Goal: Task Accomplishment & Management: Use online tool/utility

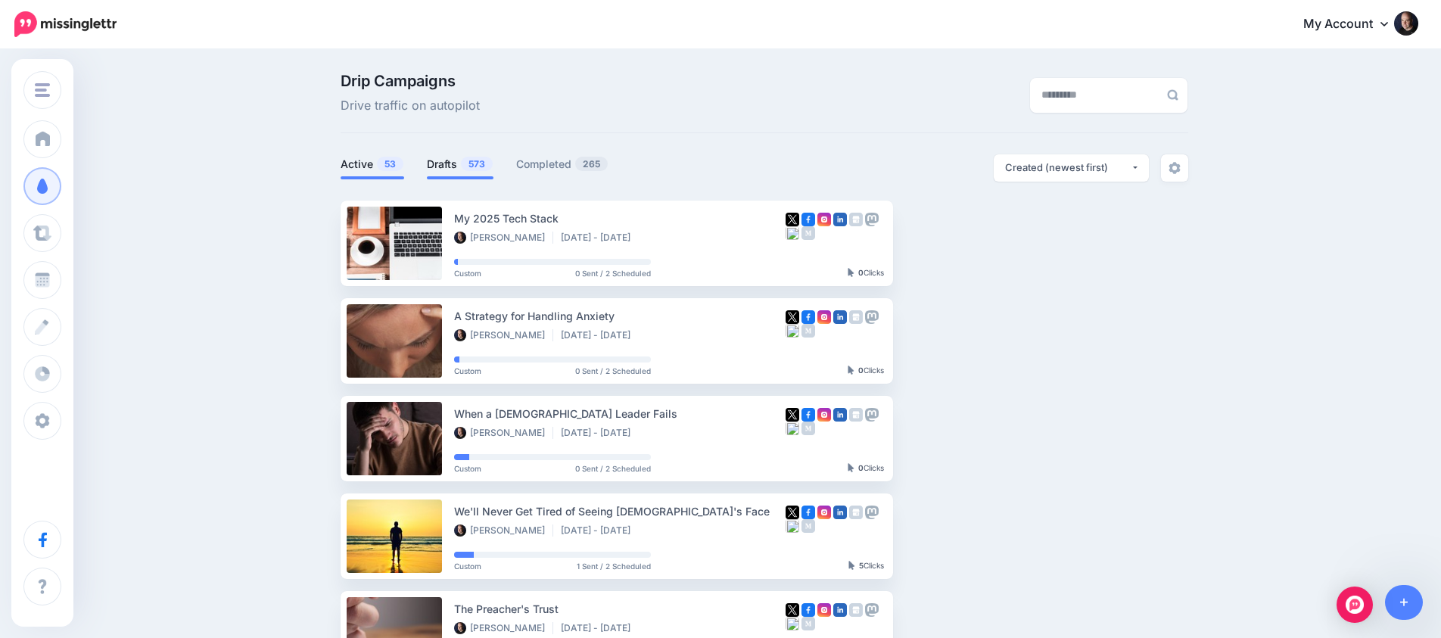
click at [429, 166] on link "Drafts 573" at bounding box center [460, 164] width 67 height 18
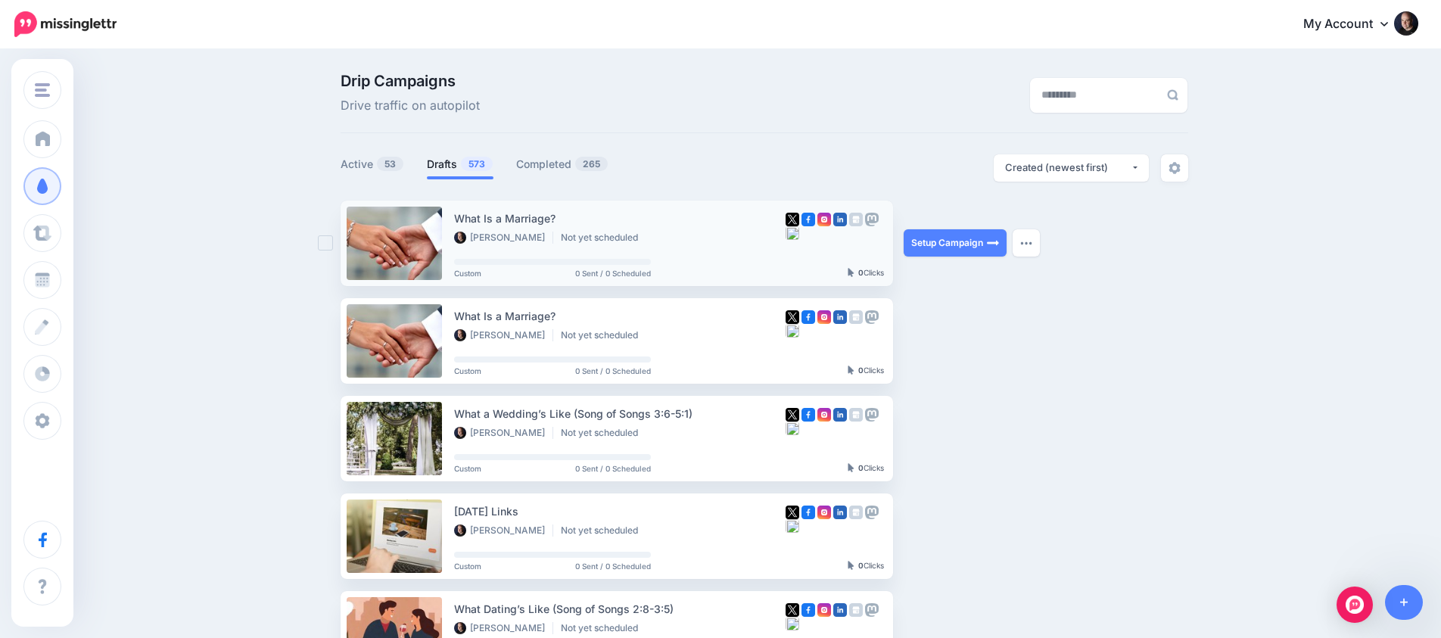
click at [525, 216] on div "What Is a Marriage?" at bounding box center [620, 218] width 332 height 17
click at [926, 243] on link "Setup Campaign" at bounding box center [955, 242] width 103 height 27
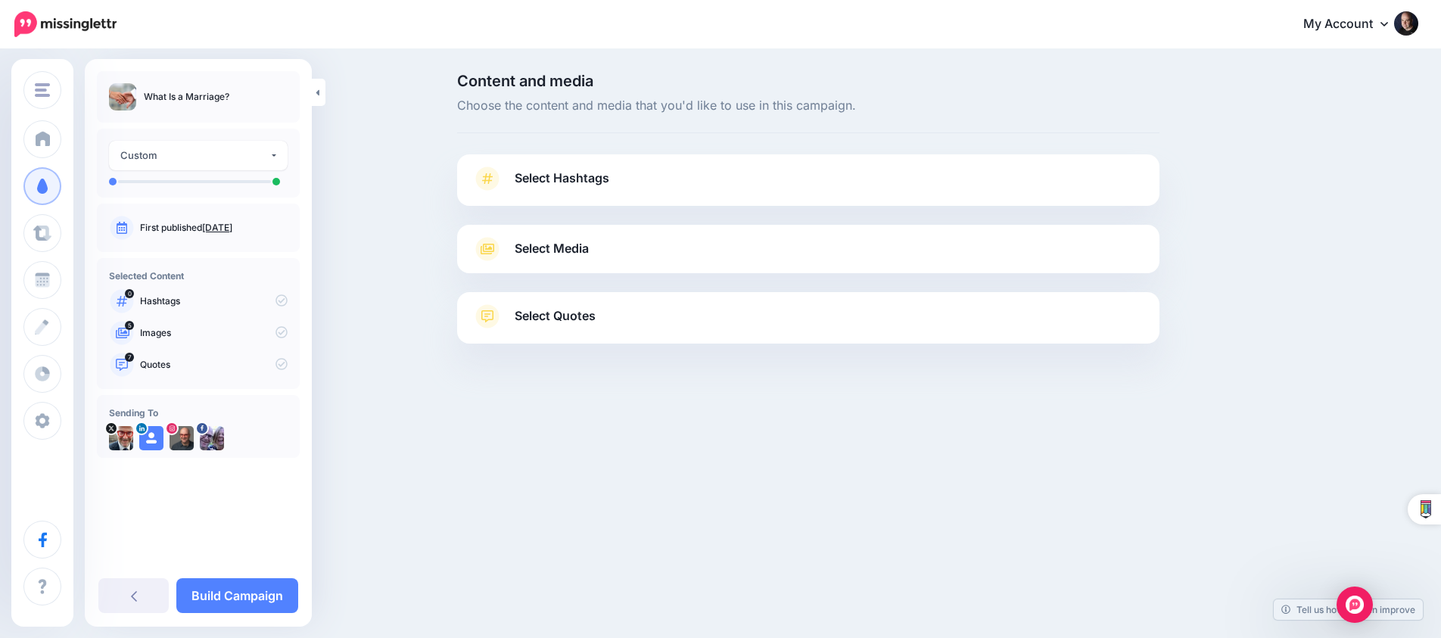
click at [921, 244] on link "Select Media" at bounding box center [808, 249] width 672 height 24
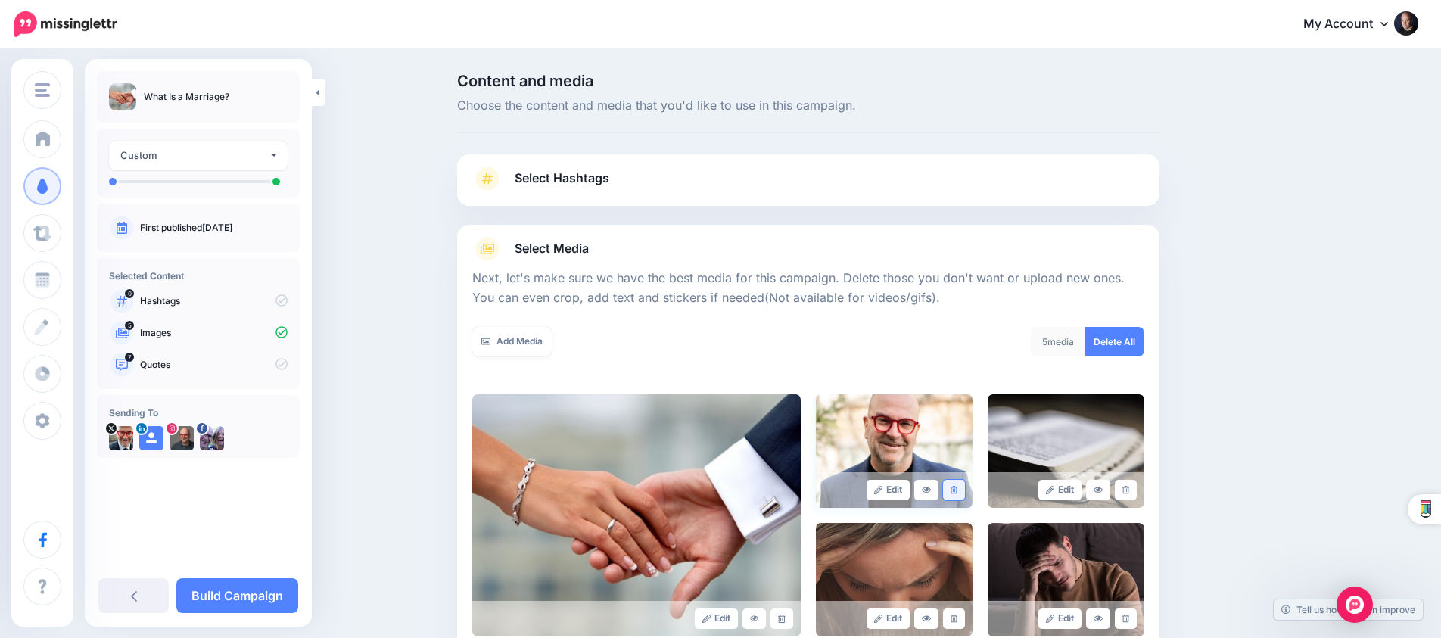
click at [961, 483] on link at bounding box center [954, 490] width 22 height 20
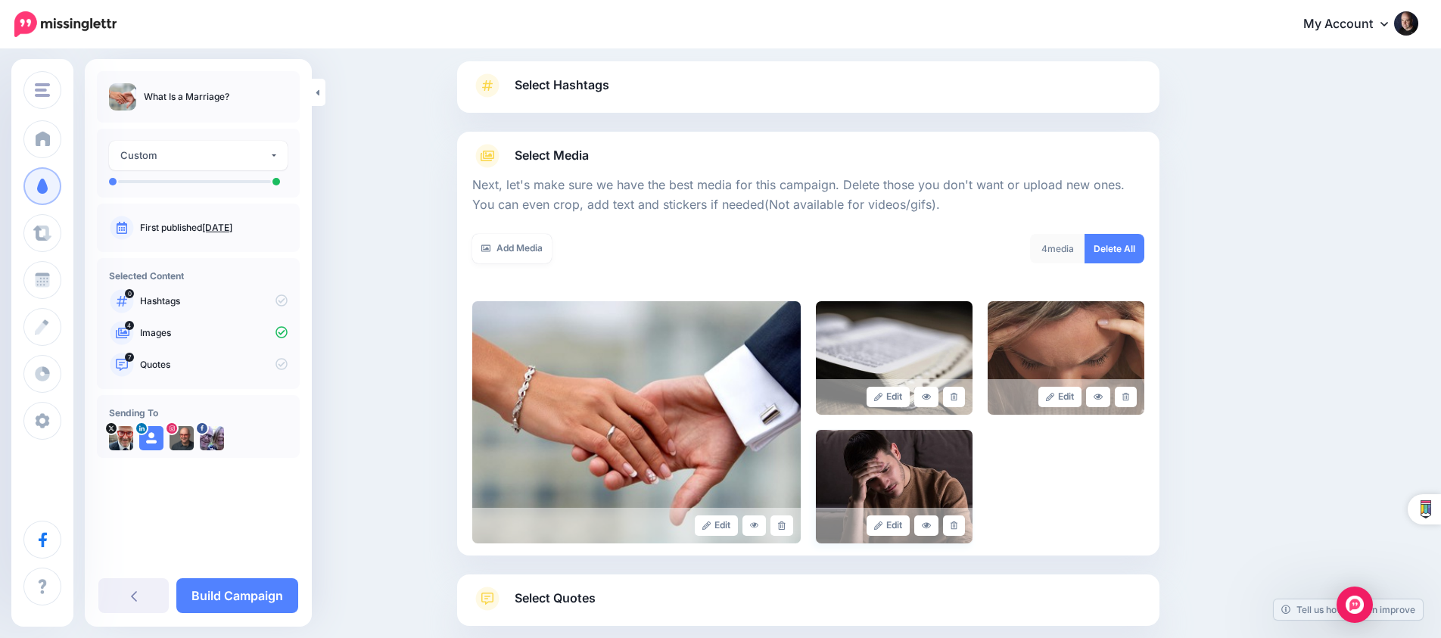
scroll to position [94, 0]
click at [957, 396] on link at bounding box center [954, 396] width 22 height 20
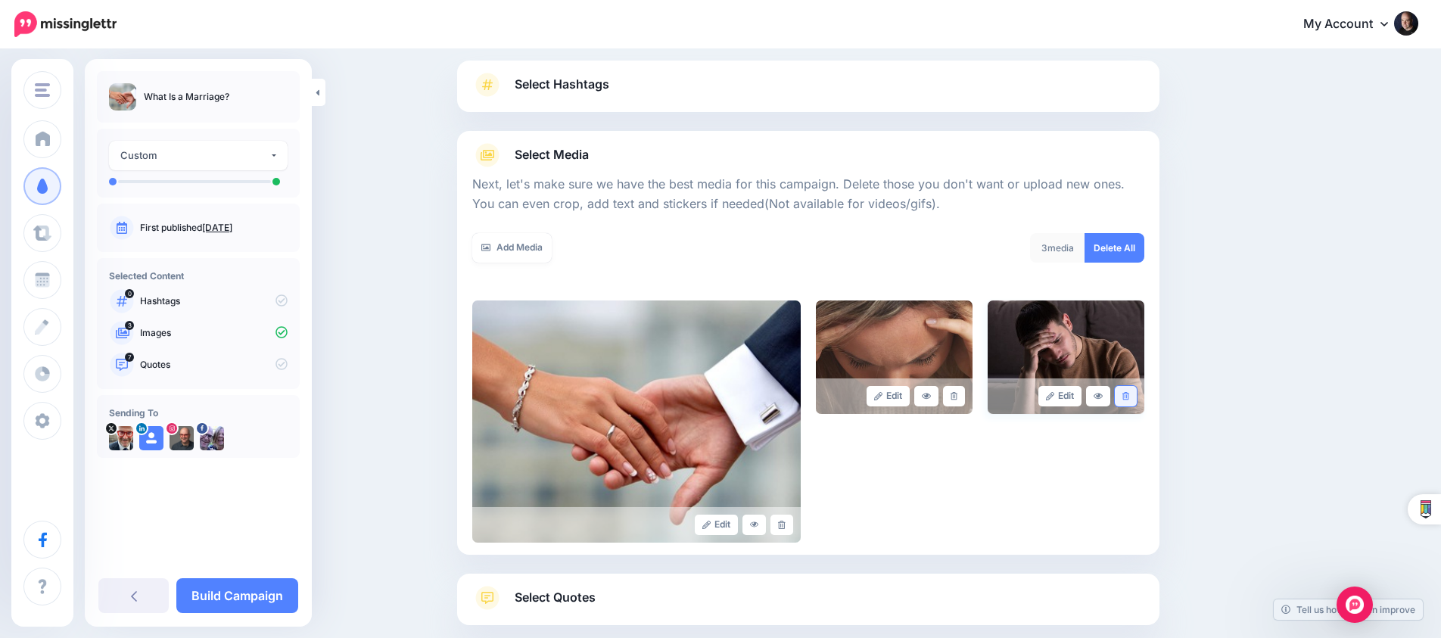
click at [1128, 397] on icon at bounding box center [1125, 396] width 7 height 8
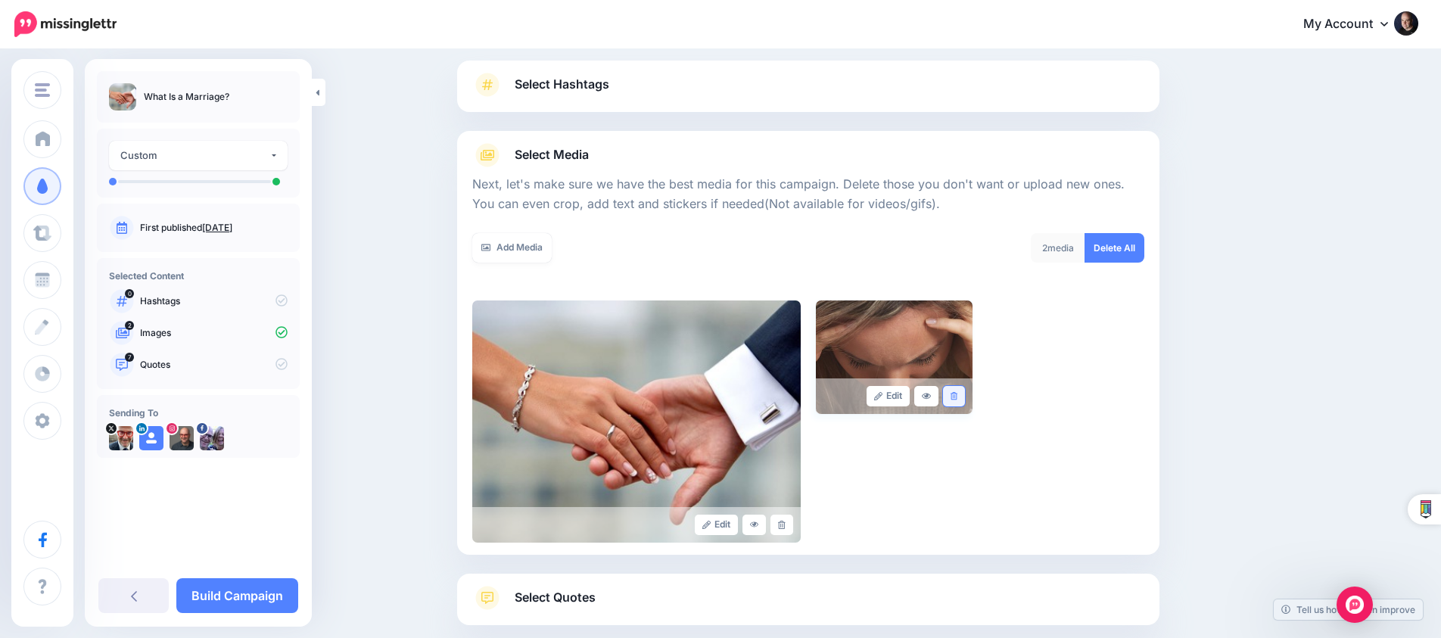
click at [949, 395] on link at bounding box center [954, 396] width 22 height 20
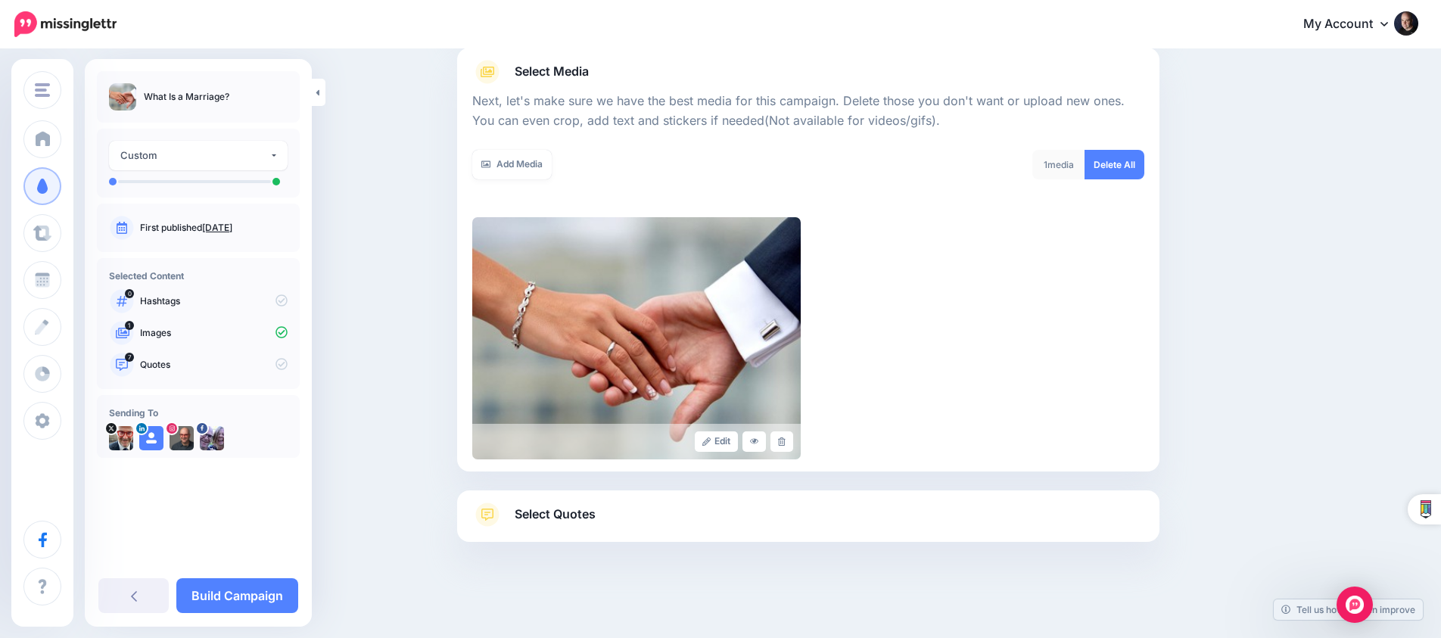
click at [864, 518] on link "Select Quotes" at bounding box center [808, 522] width 672 height 39
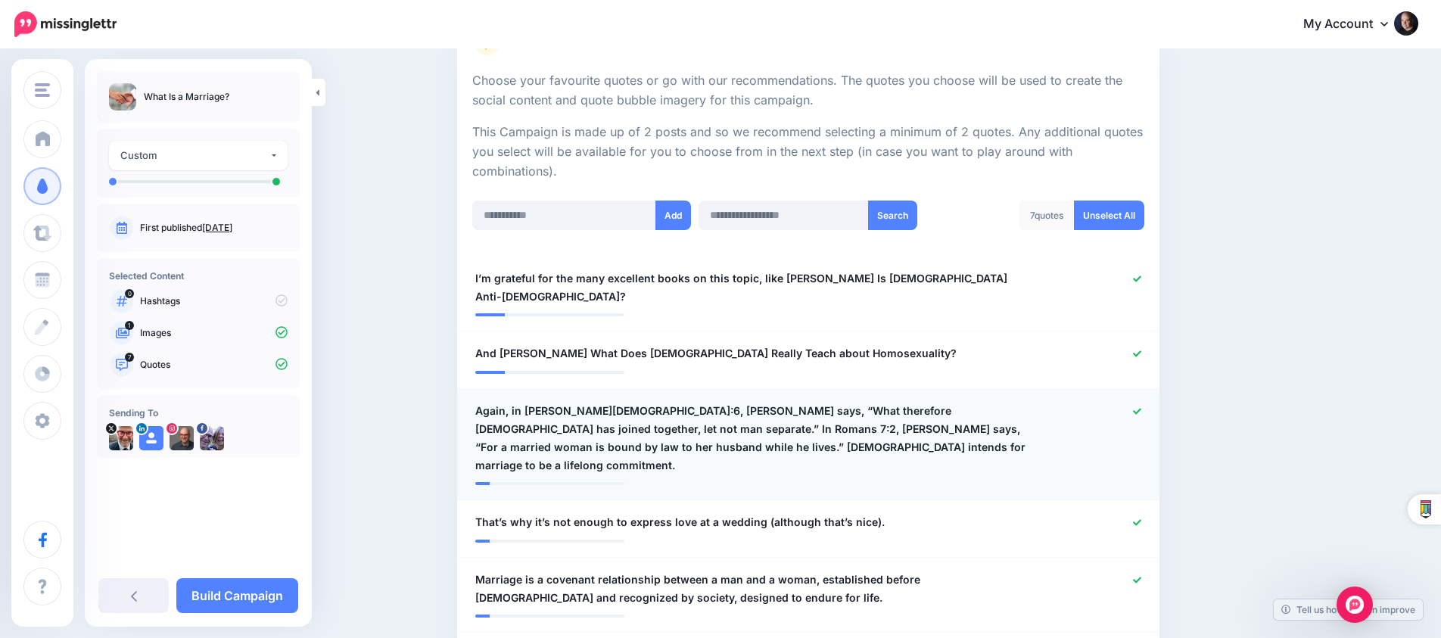
scroll to position [274, 0]
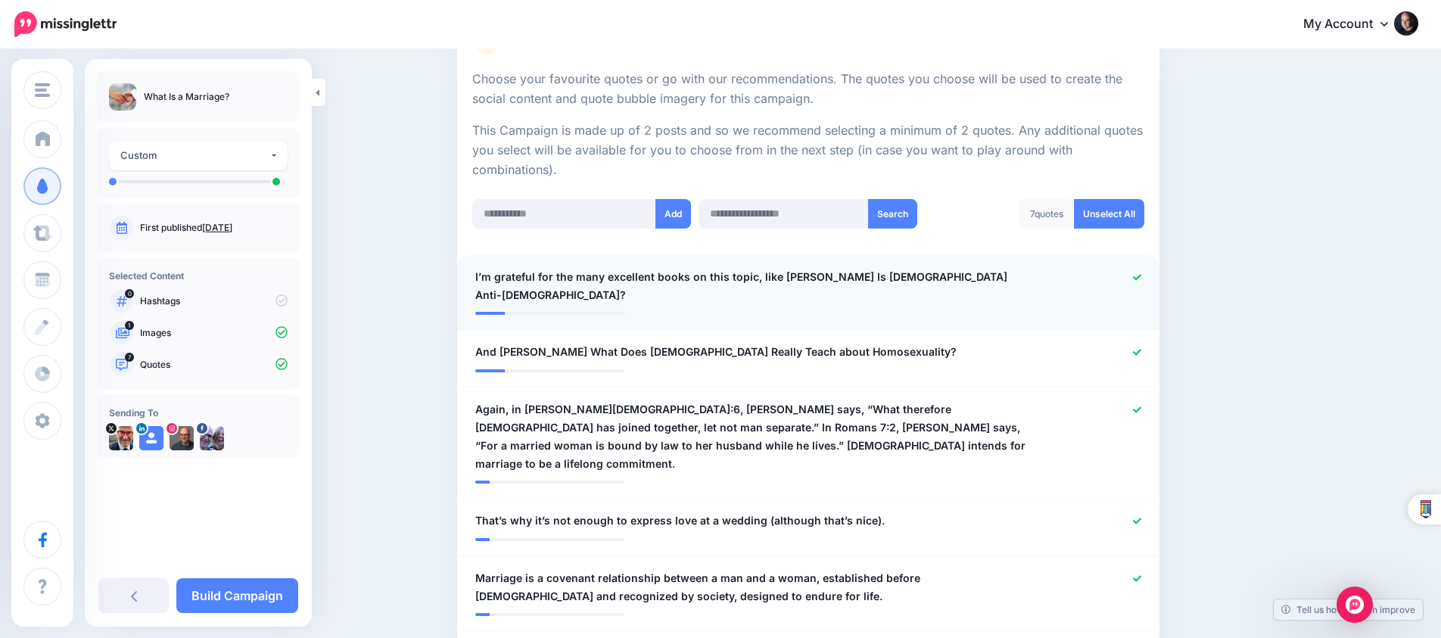
click at [1137, 275] on icon at bounding box center [1137, 277] width 8 height 6
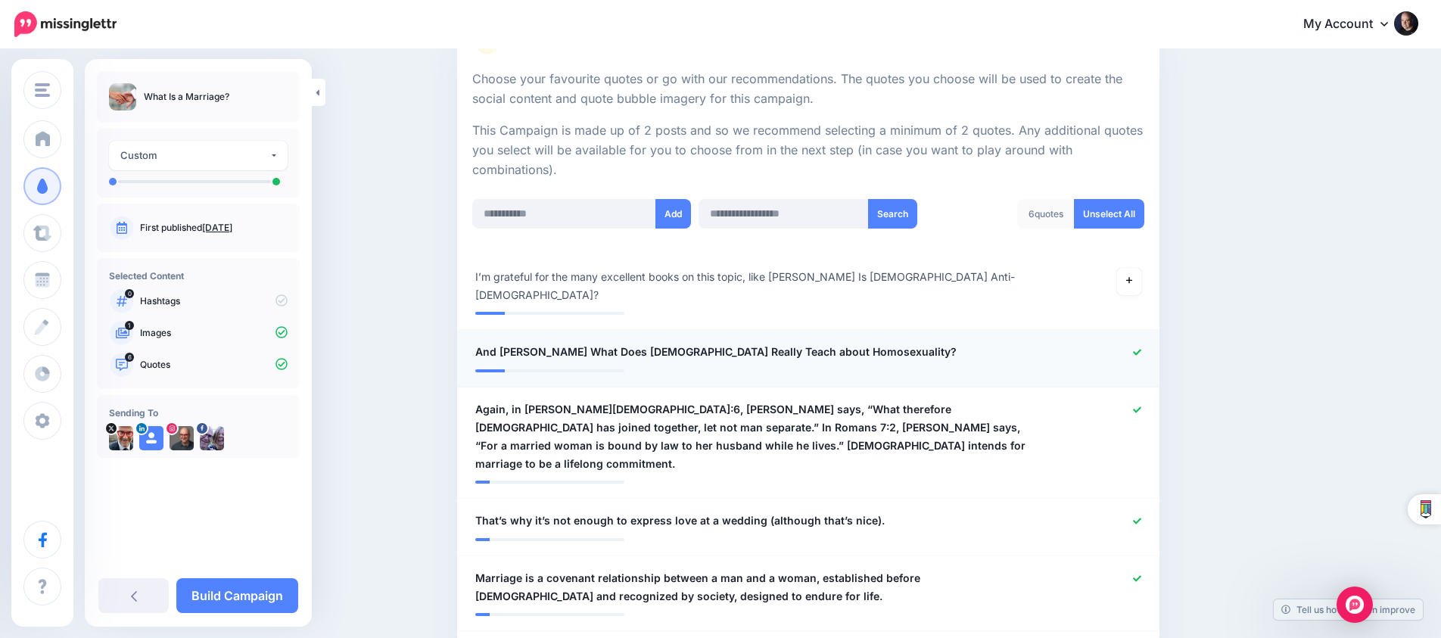
click at [1130, 343] on div at bounding box center [1095, 352] width 115 height 19
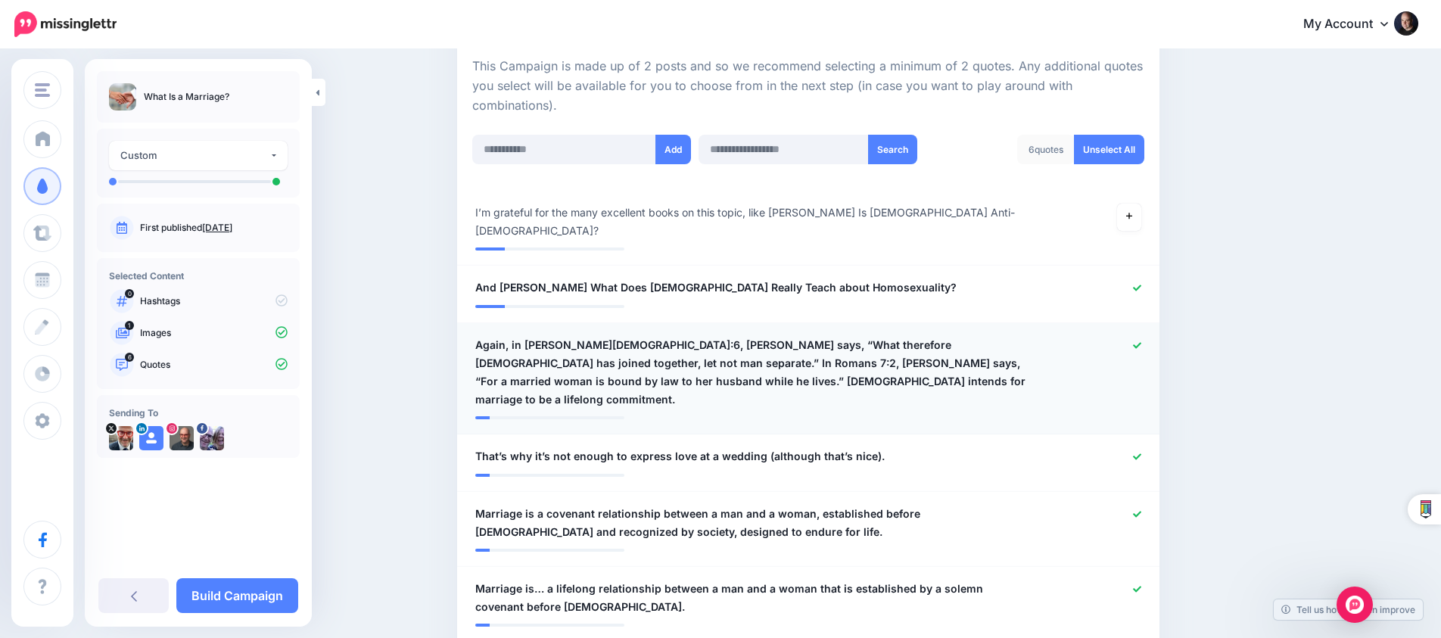
scroll to position [340, 0]
click at [1135, 340] on icon at bounding box center [1137, 344] width 8 height 8
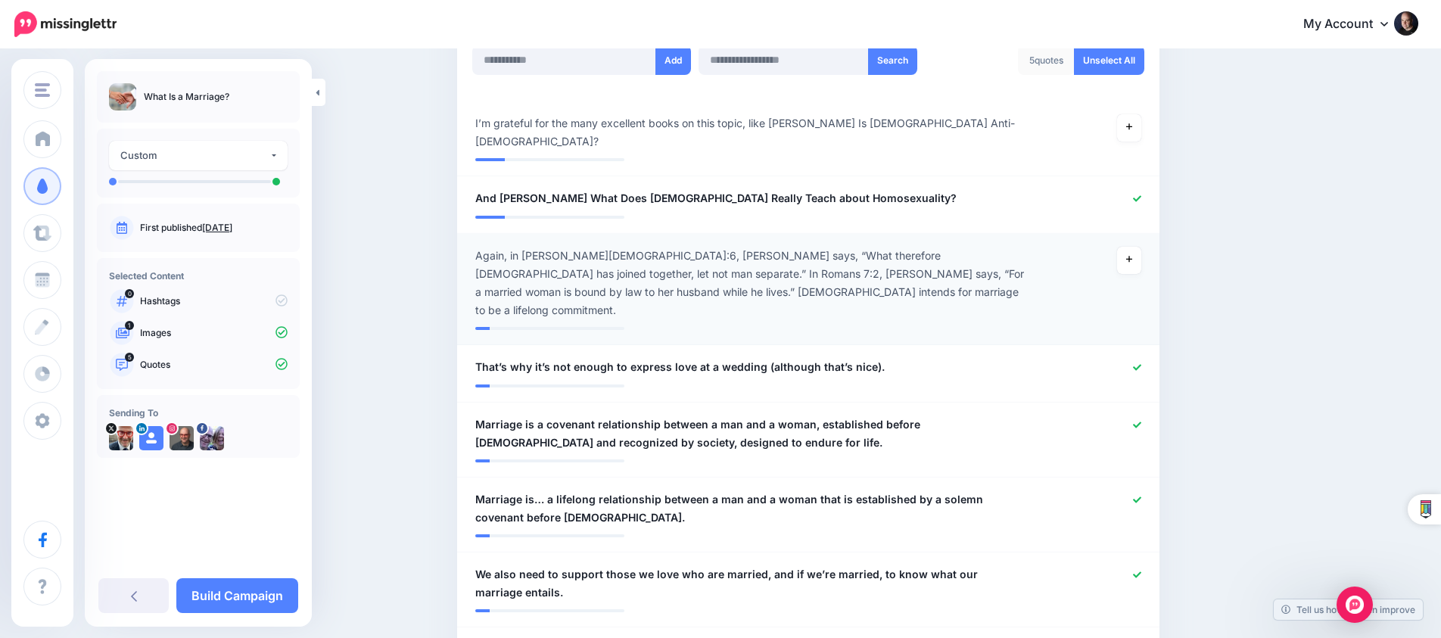
scroll to position [441, 0]
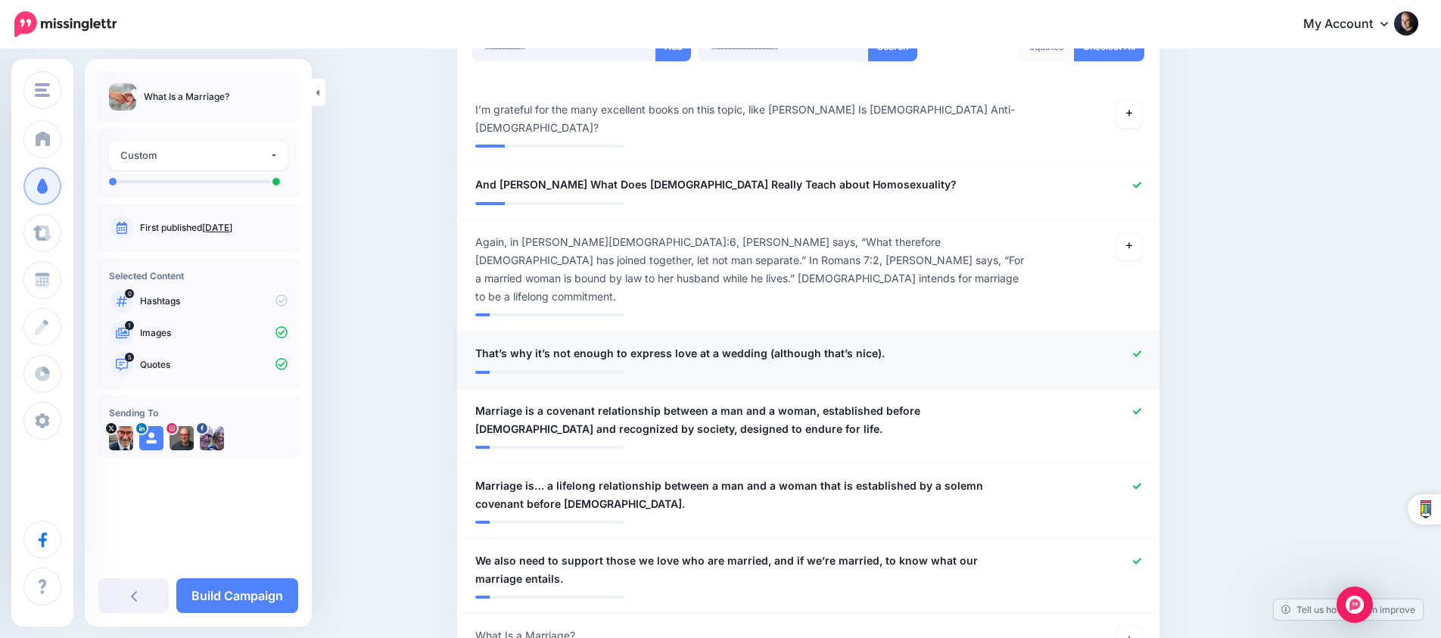
click at [1138, 350] on icon at bounding box center [1137, 354] width 8 height 8
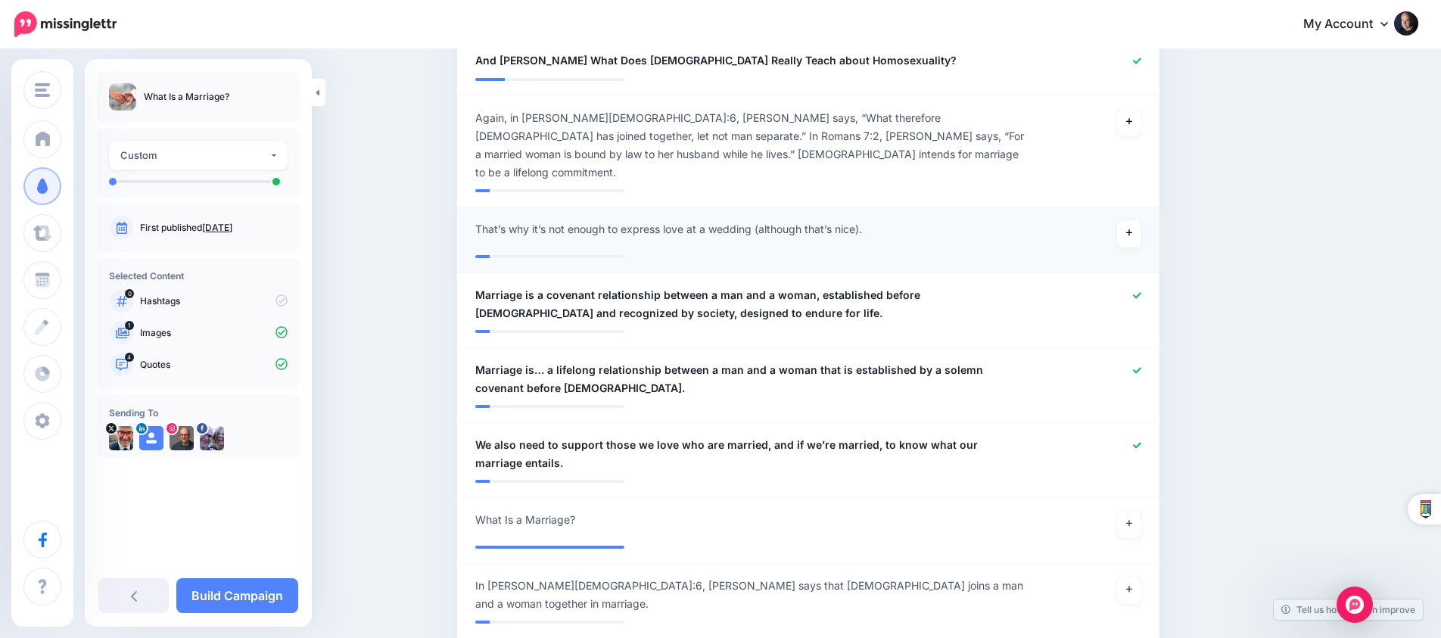
scroll to position [568, 0]
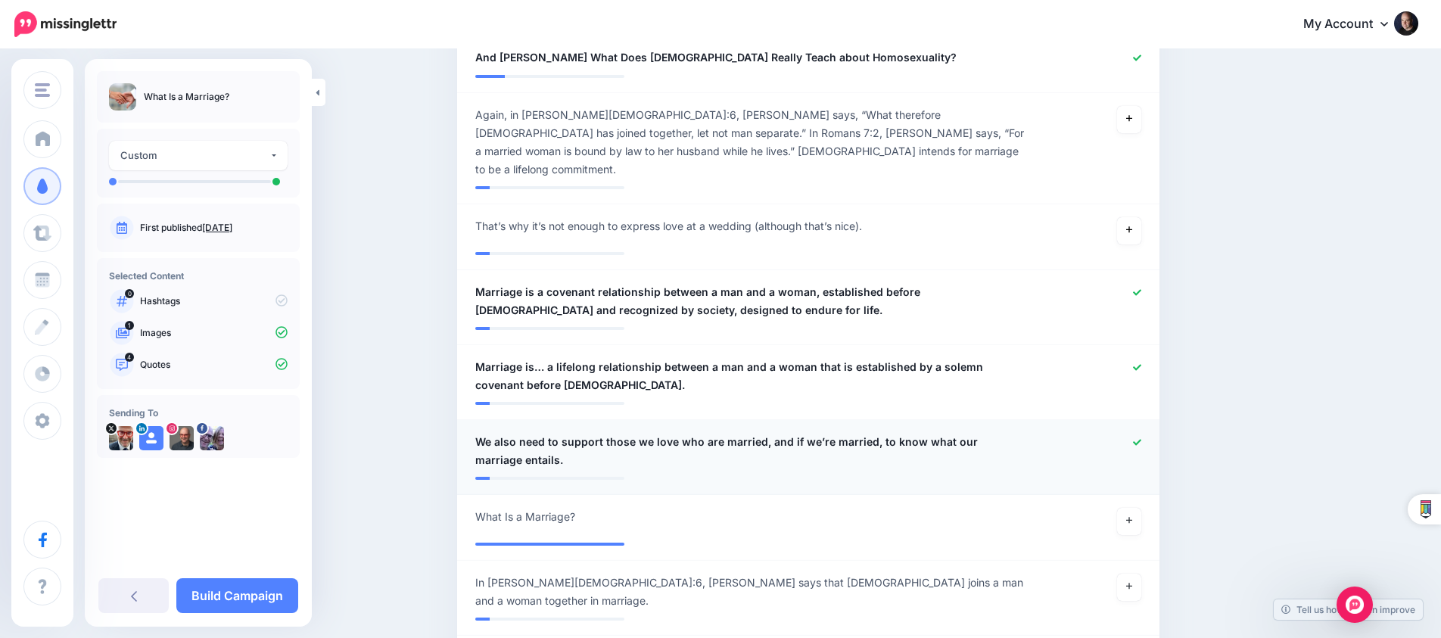
click at [1136, 439] on icon at bounding box center [1137, 442] width 8 height 6
click at [1128, 516] on icon at bounding box center [1129, 520] width 6 height 8
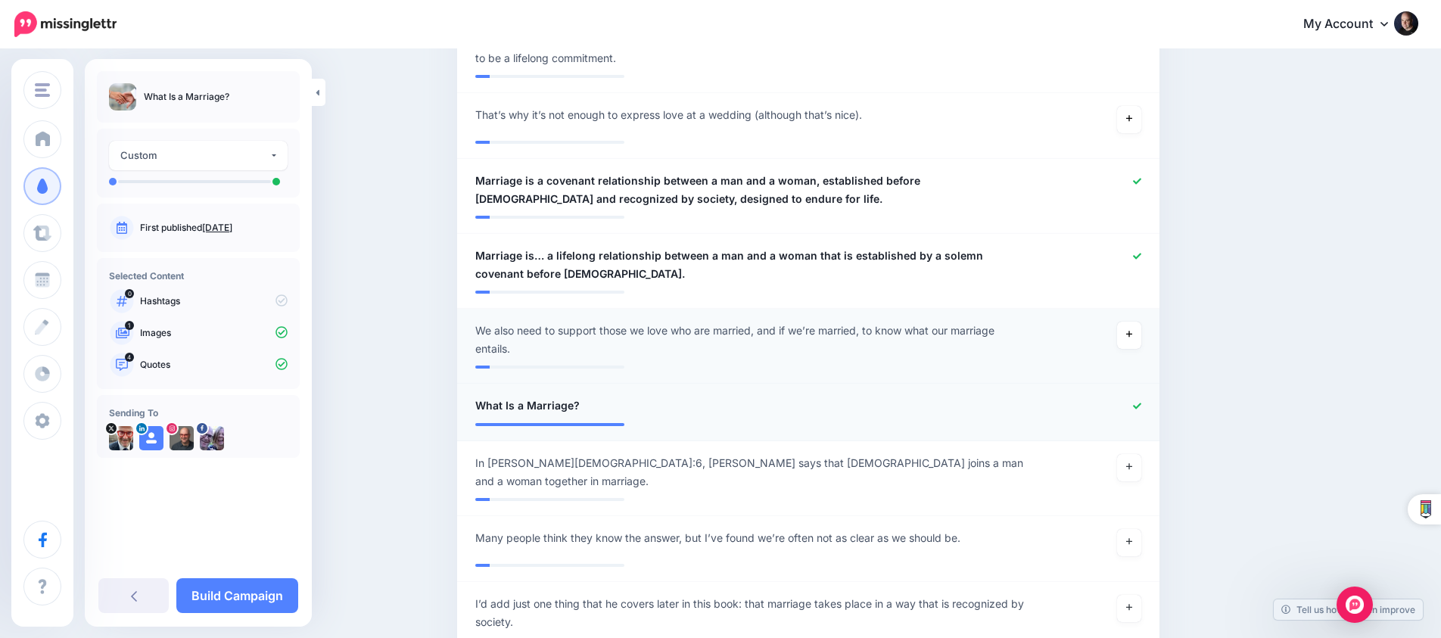
scroll to position [744, 0]
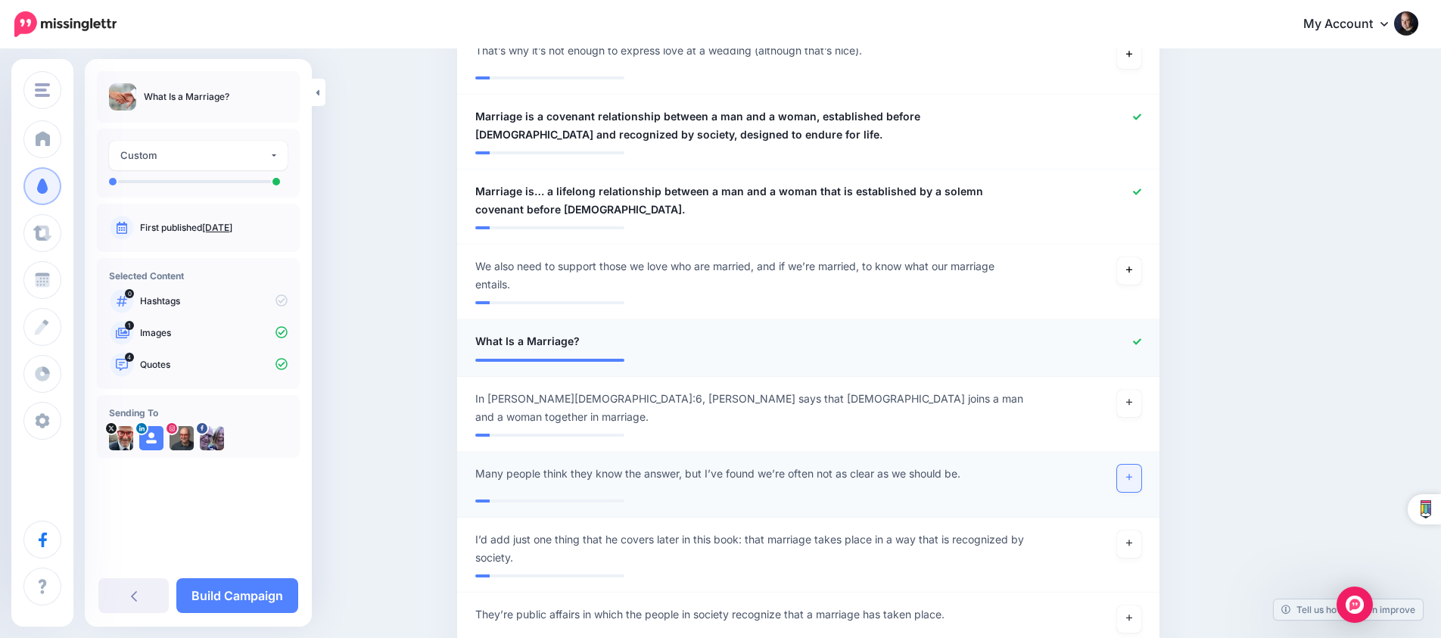
click at [1128, 473] on icon at bounding box center [1129, 477] width 6 height 8
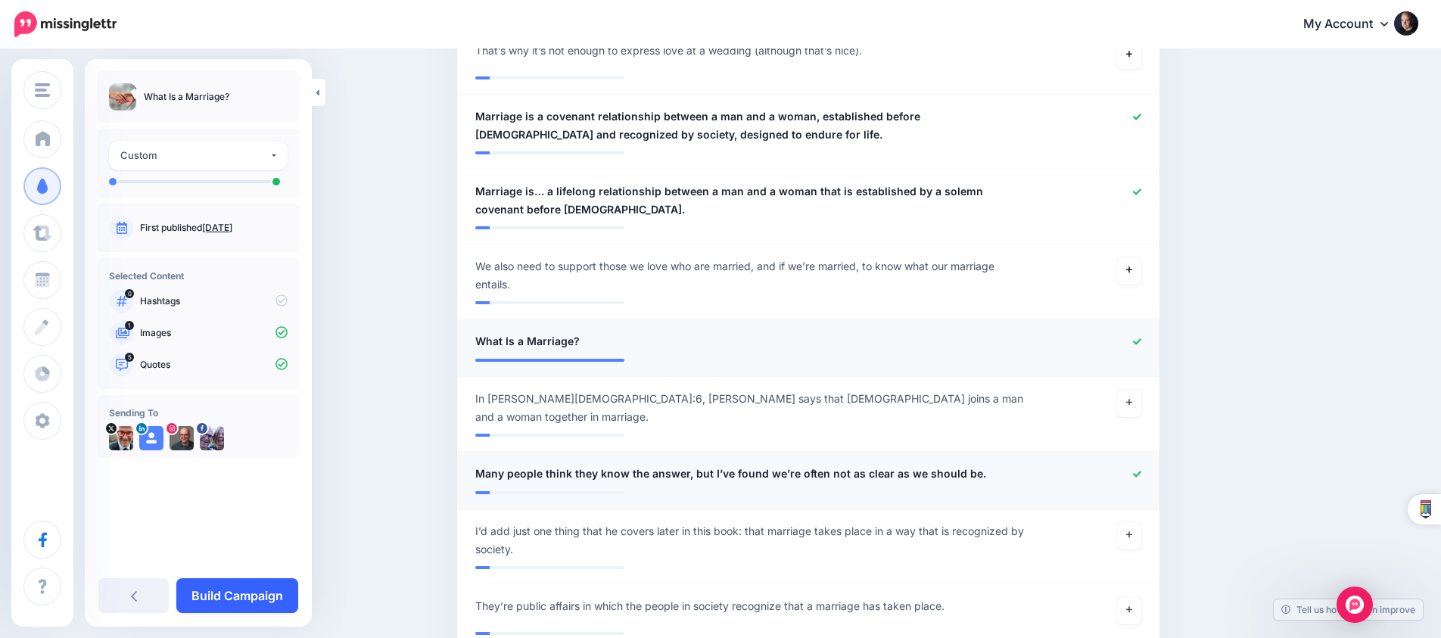
click at [245, 590] on link "Build Campaign" at bounding box center [237, 595] width 122 height 35
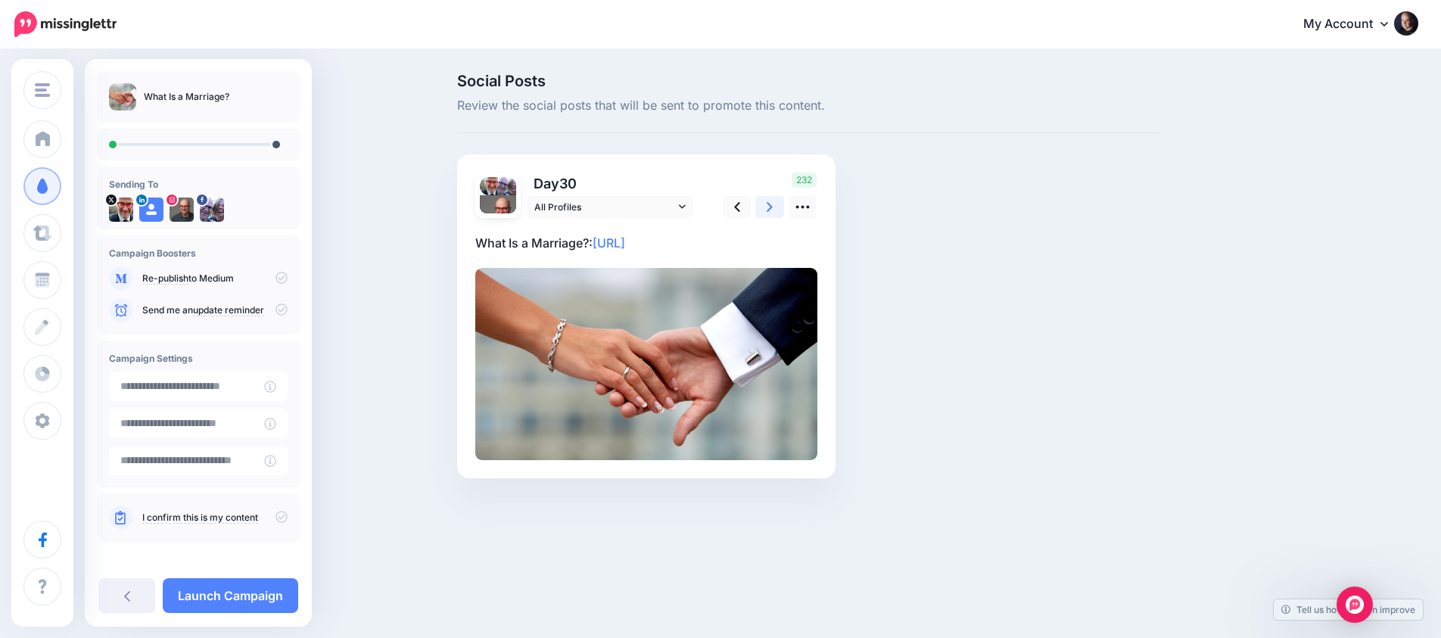
click at [773, 203] on icon at bounding box center [770, 207] width 6 height 16
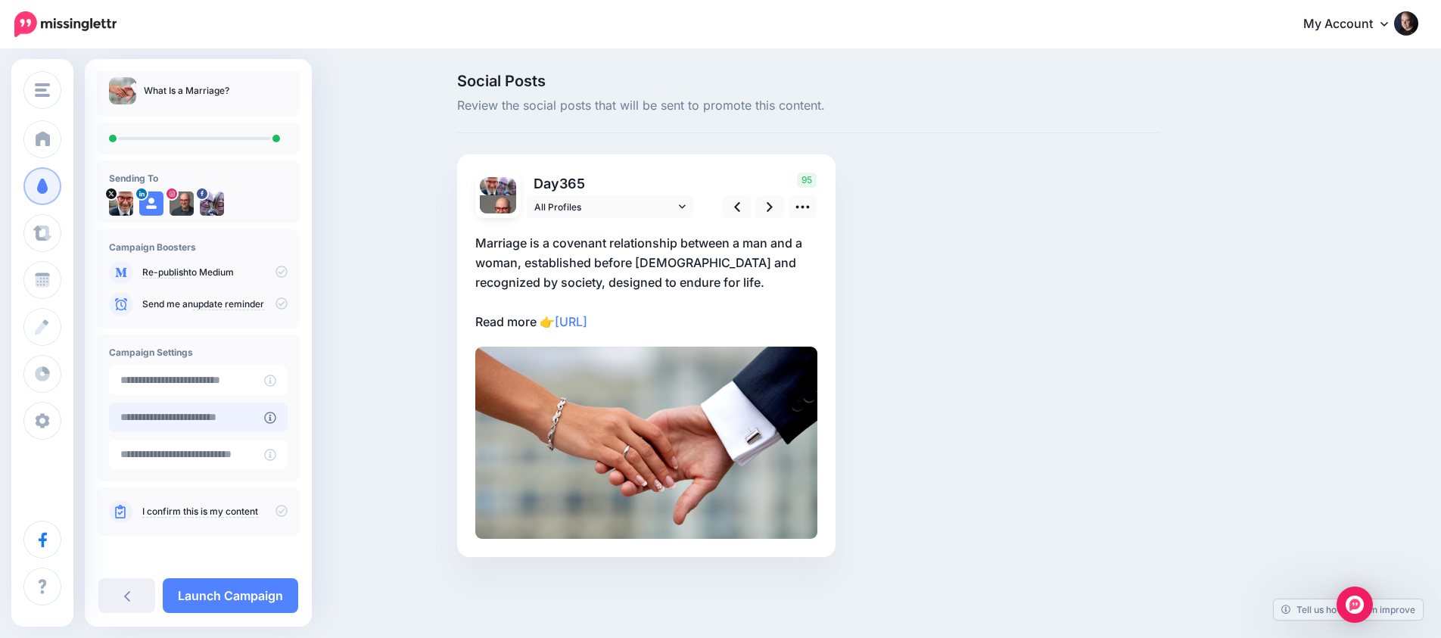
scroll to position [14, 0]
click at [275, 505] on icon at bounding box center [281, 511] width 12 height 12
click at [272, 599] on link "Launch Campaign" at bounding box center [230, 595] width 135 height 35
